Goal: Find specific page/section: Find specific page/section

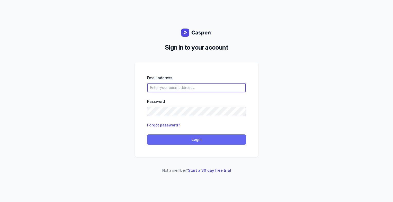
type input "[PERSON_NAME][EMAIL_ADDRESS][DOMAIN_NAME][PERSON_NAME]"
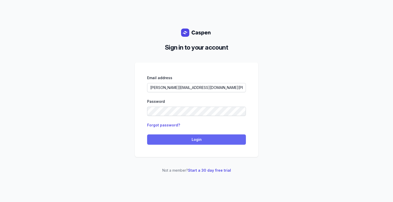
click at [193, 139] on span "Login" at bounding box center [196, 140] width 93 height 6
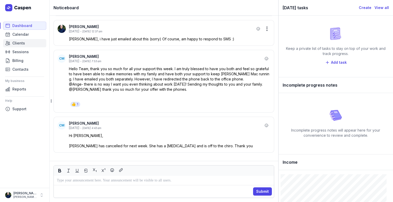
click at [23, 42] on span "Clients" at bounding box center [18, 43] width 13 height 6
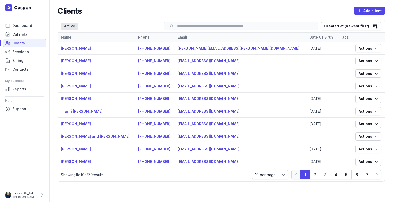
click at [201, 28] on input "search" at bounding box center [241, 26] width 144 height 4
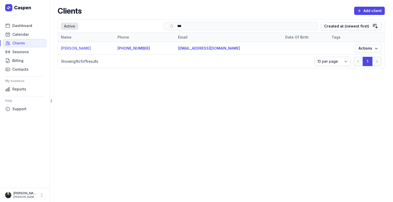
type input "***"
click at [74, 49] on link "[PERSON_NAME]" at bounding box center [76, 48] width 30 height 4
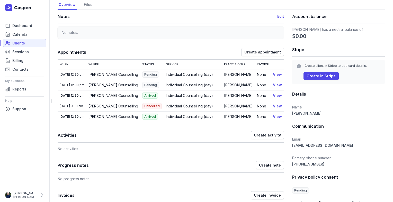
scroll to position [26, 0]
